Goal: Find specific page/section: Find specific page/section

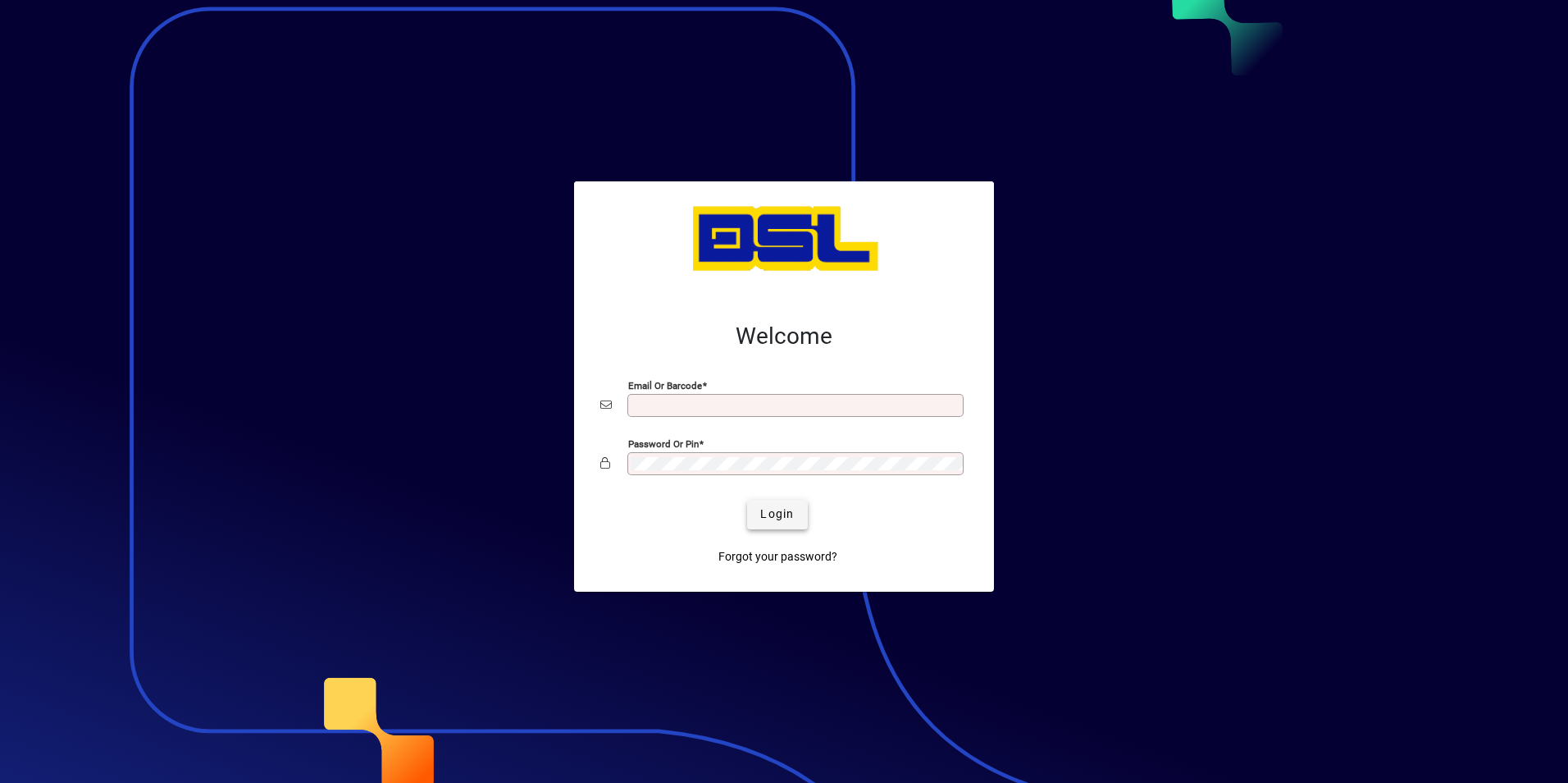
type input "**********"
click at [777, 520] on span "Login" at bounding box center [777, 513] width 34 height 17
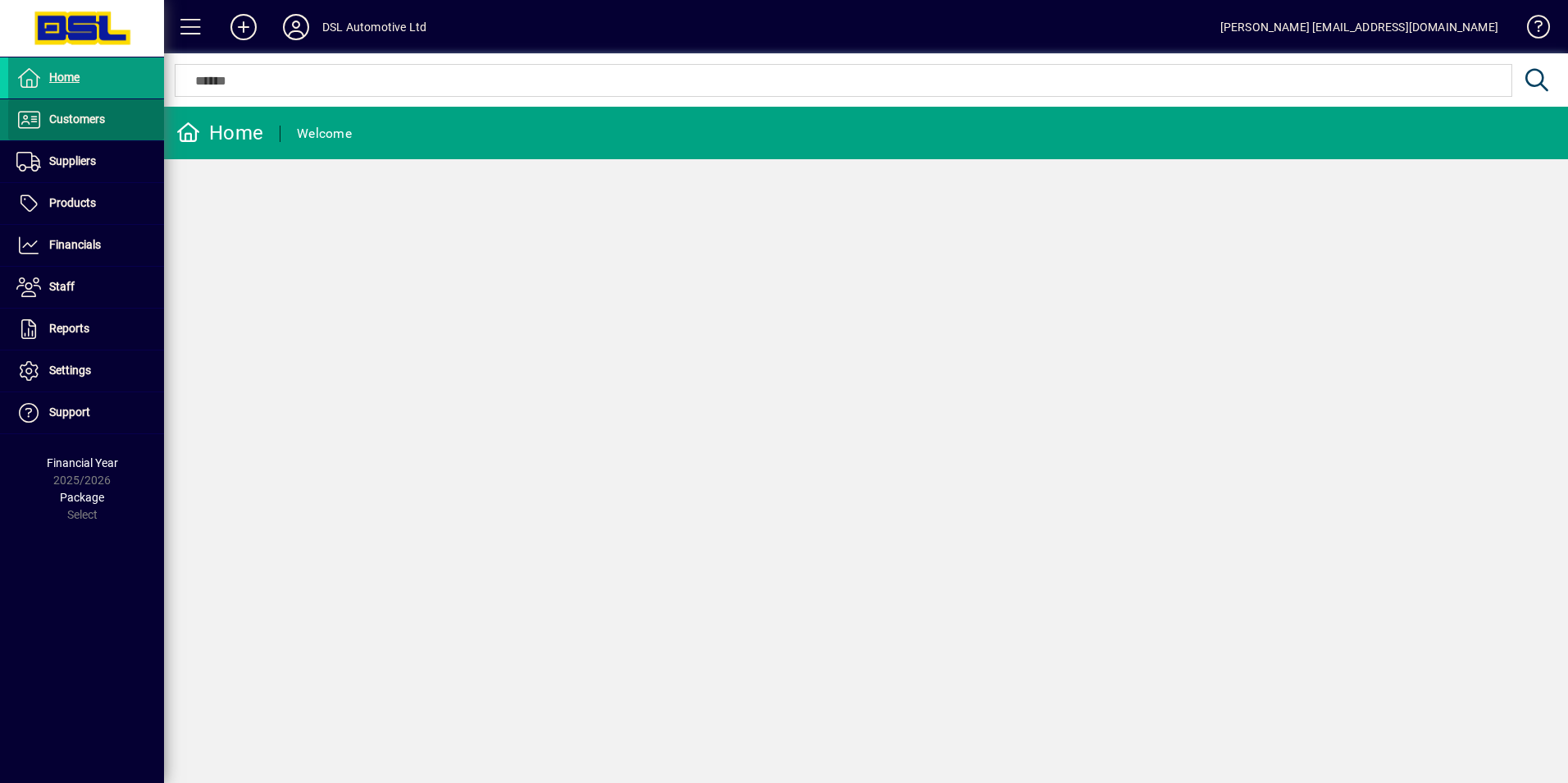
click at [91, 117] on span "Customers" at bounding box center [77, 118] width 56 height 13
